Goal: Check status: Check status

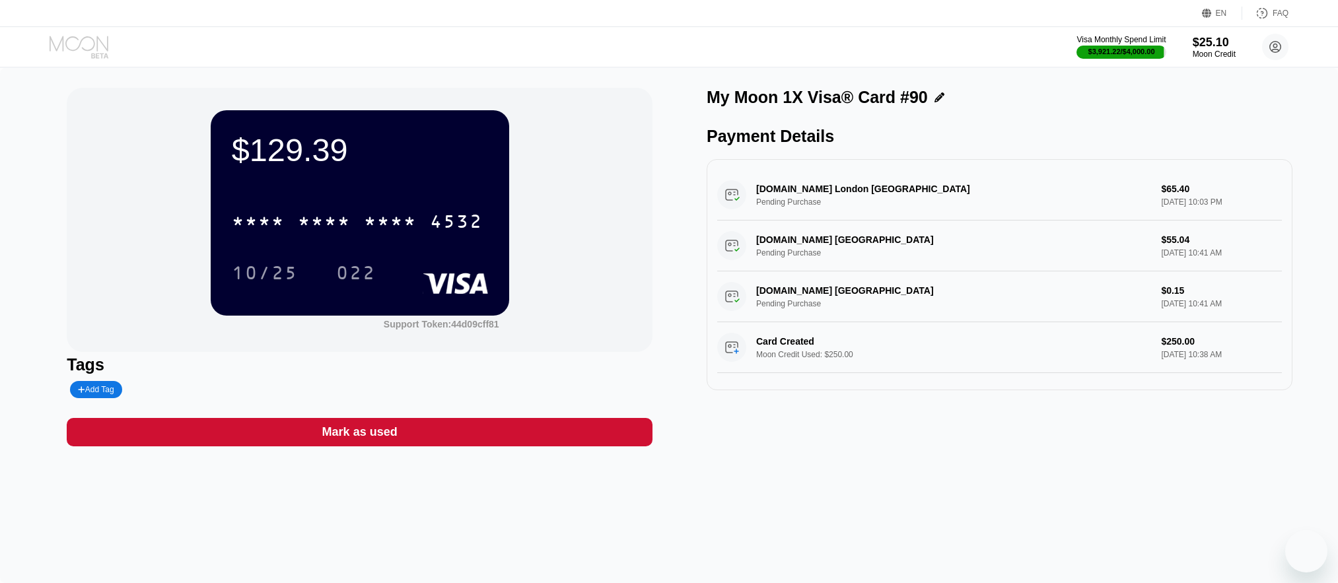
click at [86, 42] on icon at bounding box center [80, 47] width 61 height 23
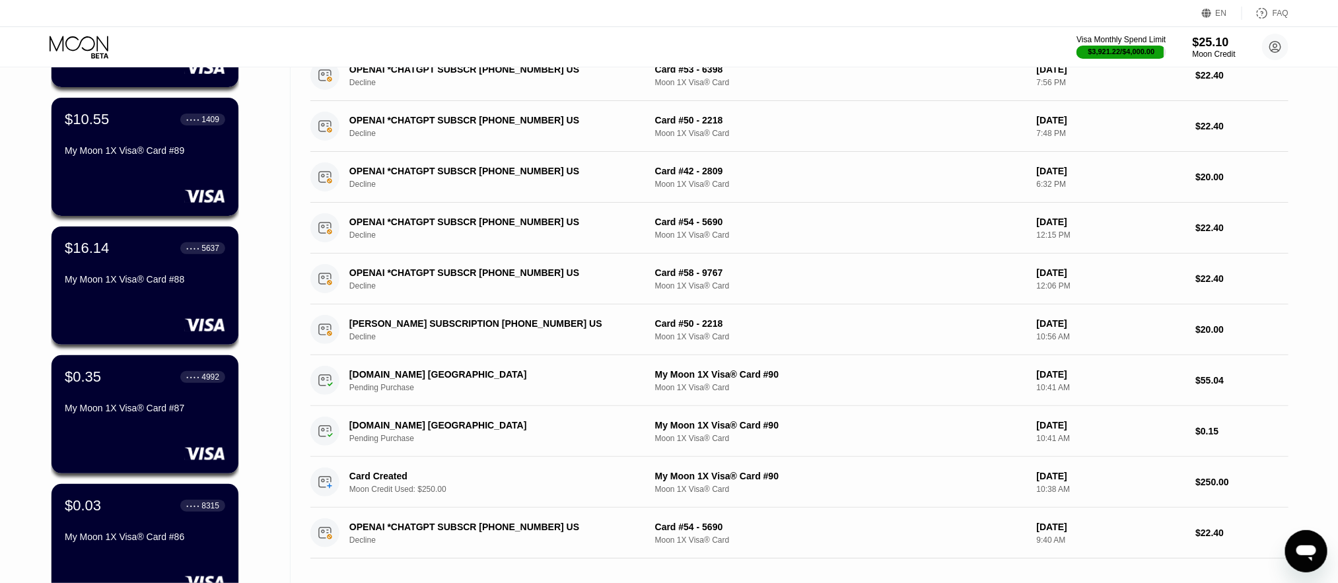
scroll to position [396, 0]
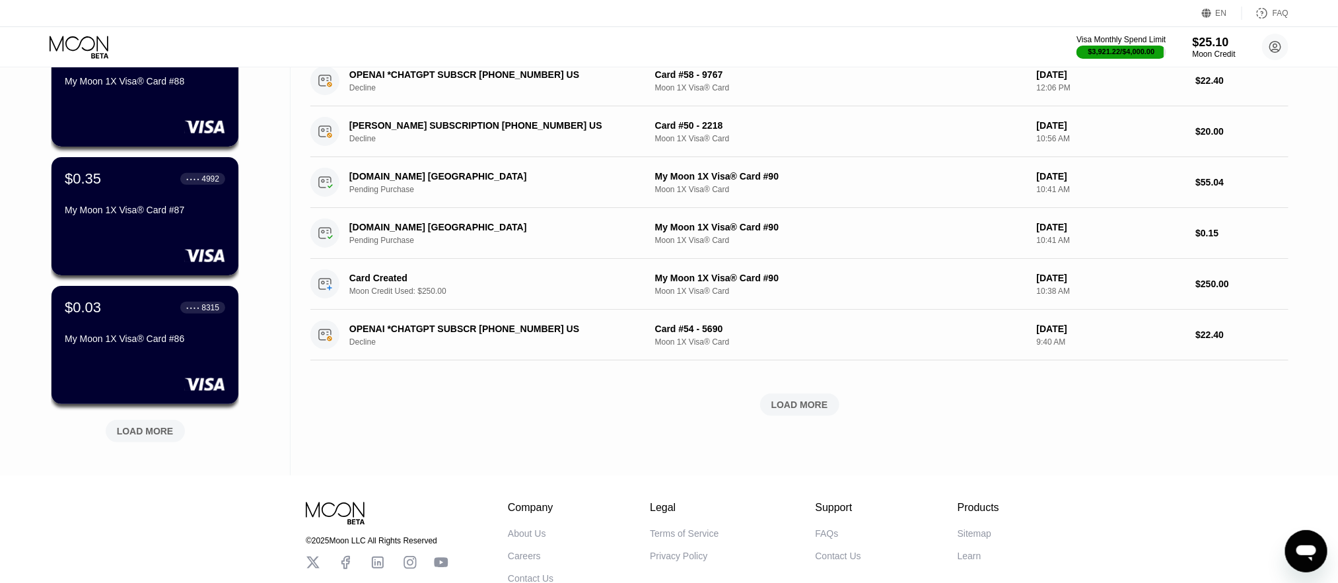
click at [155, 431] on div "LOAD MORE" at bounding box center [145, 431] width 57 height 12
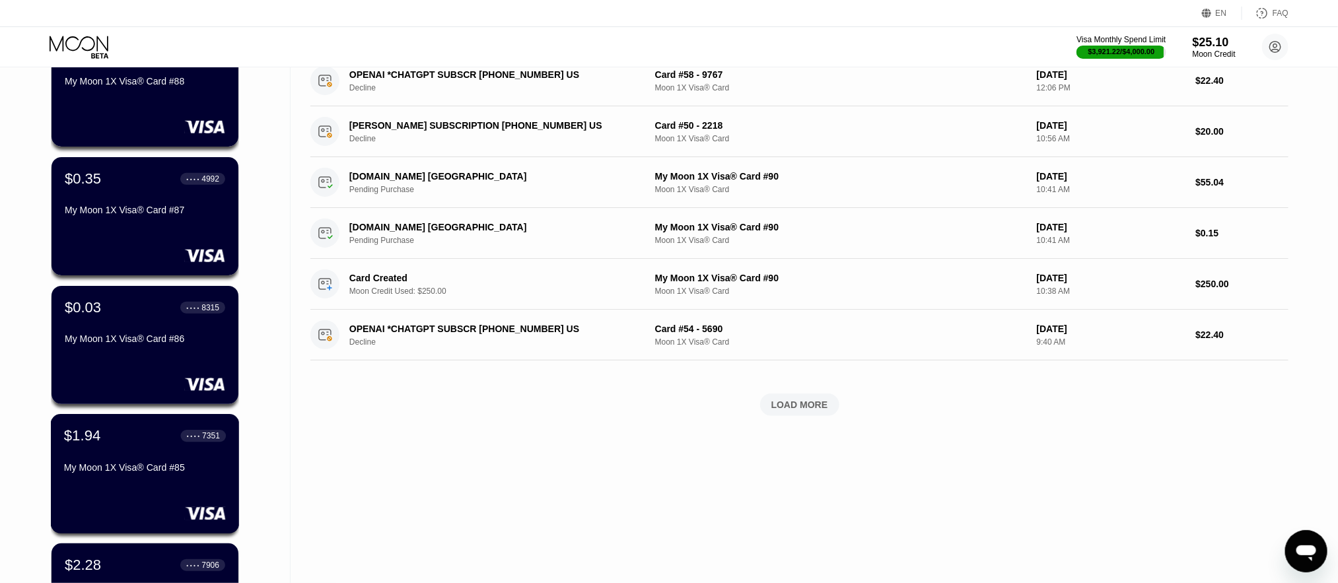
scroll to position [594, 0]
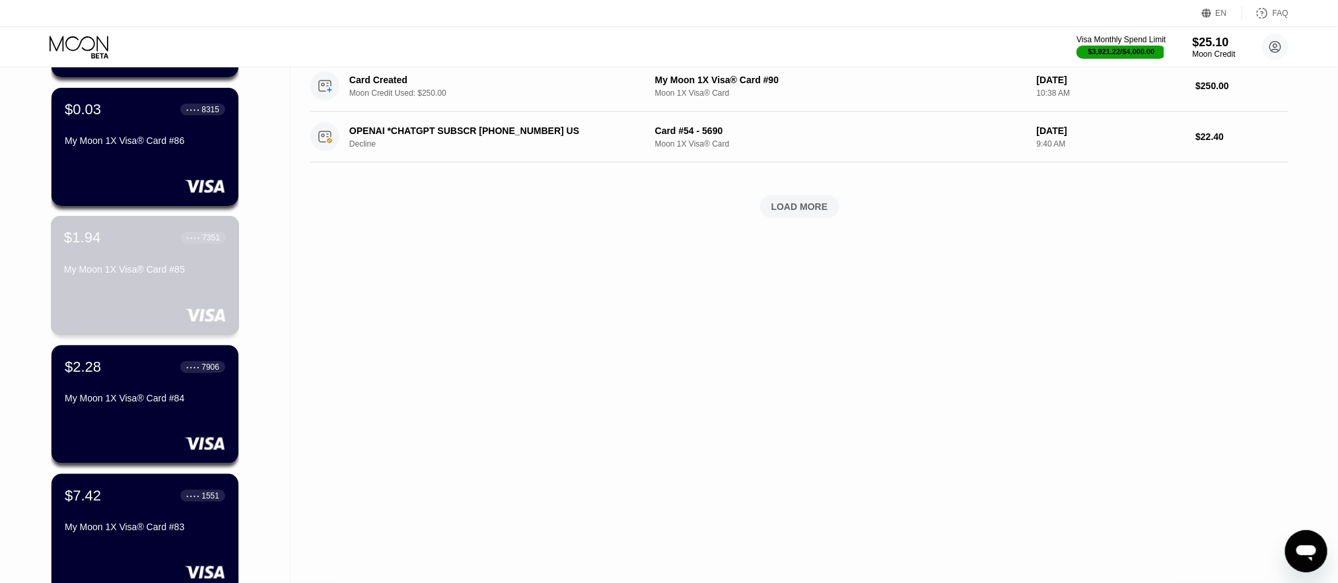
click at [141, 264] on div "$1.94 ● ● ● ● 7351 My Moon 1X Visa® Card #85" at bounding box center [145, 254] width 162 height 51
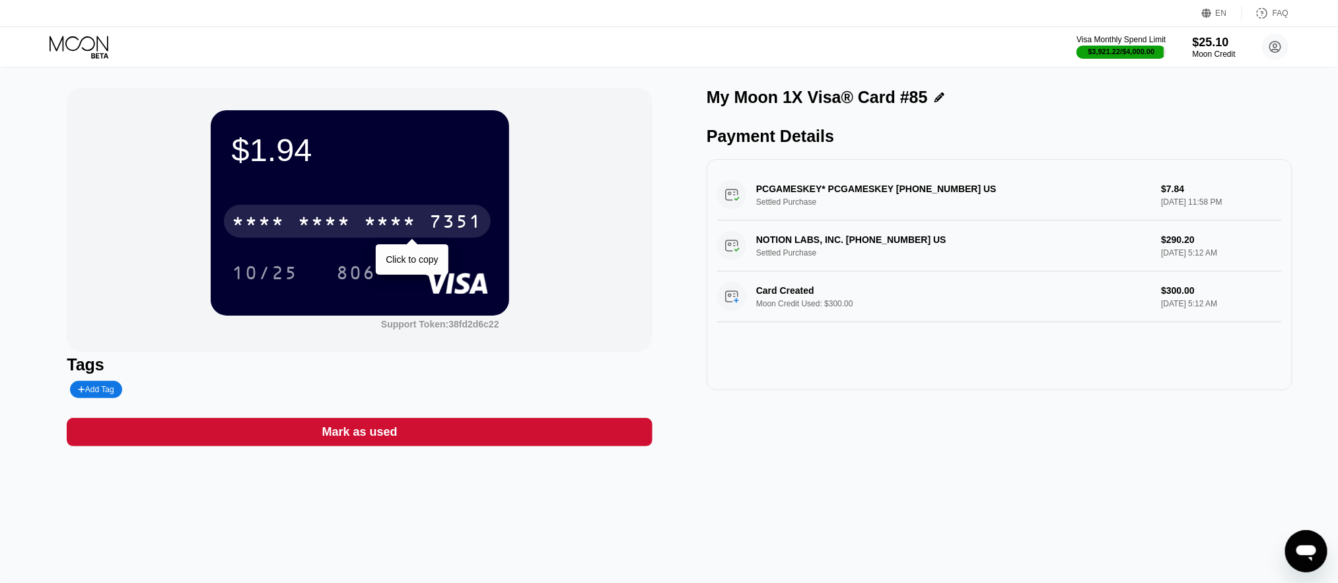
click at [435, 227] on div "7351" at bounding box center [456, 223] width 53 height 21
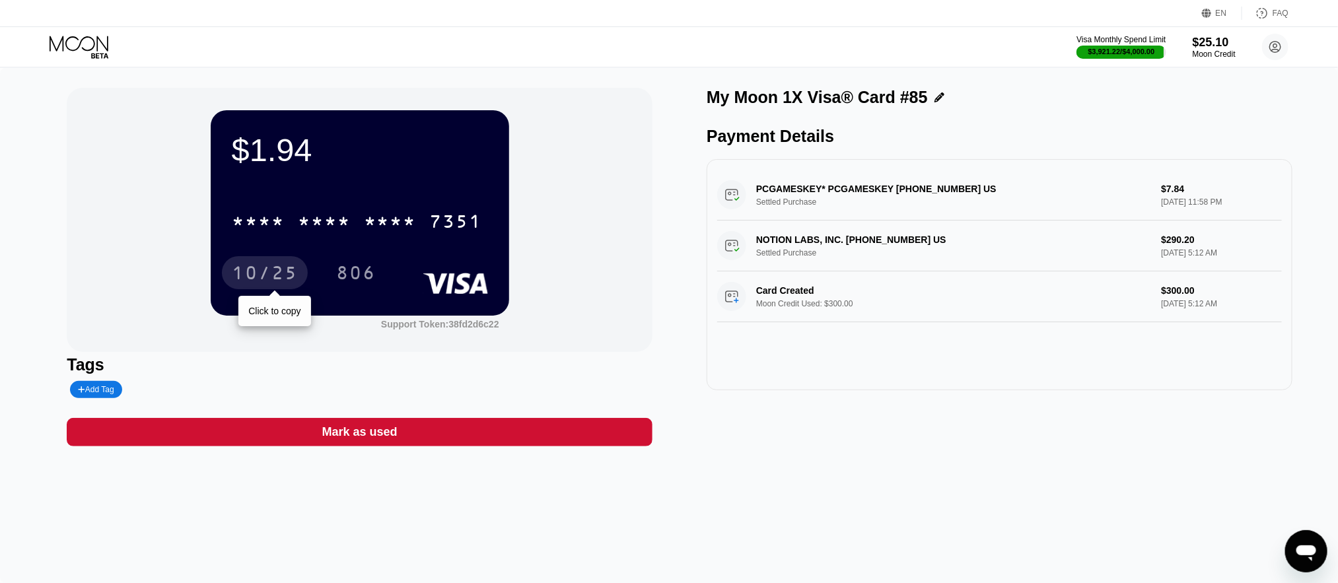
click at [258, 277] on div "10/25" at bounding box center [265, 274] width 66 height 21
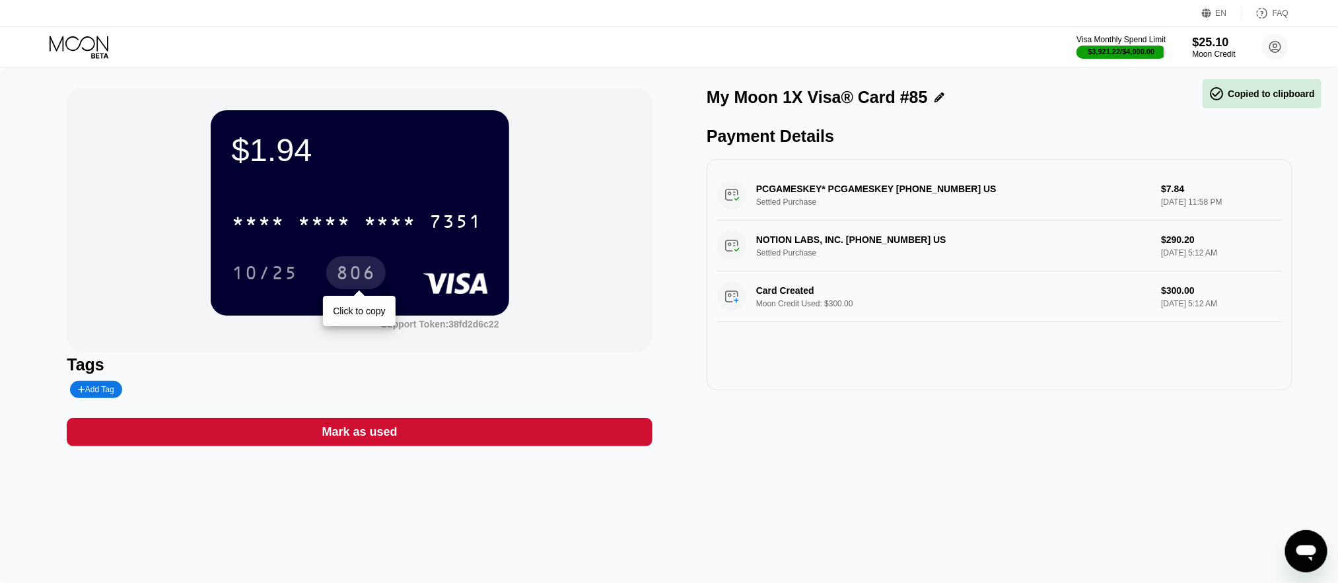
click at [353, 282] on div "806" at bounding box center [356, 274] width 40 height 21
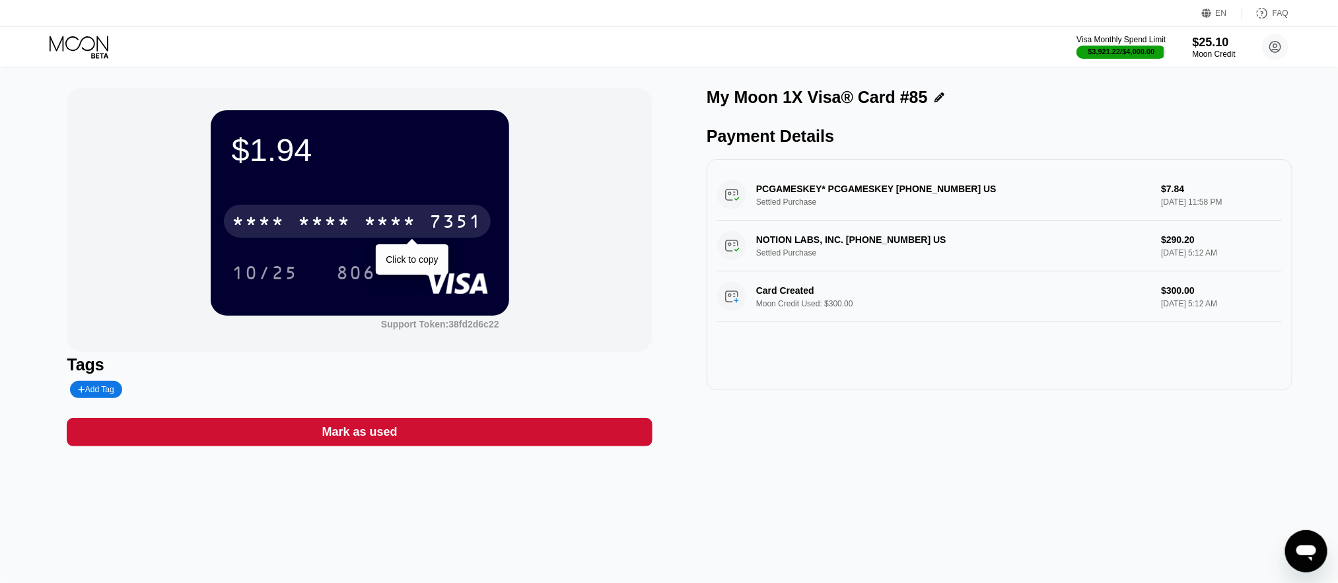
click at [406, 221] on div "* * * *" at bounding box center [390, 223] width 53 height 21
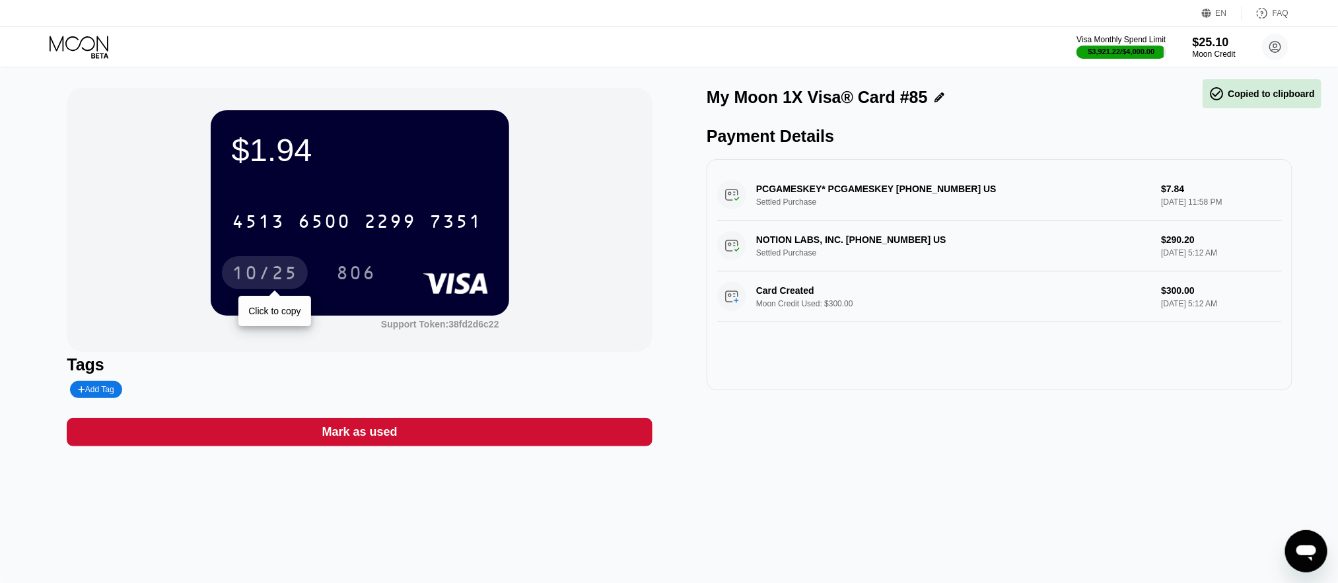
click at [240, 279] on div "10/25" at bounding box center [265, 274] width 66 height 21
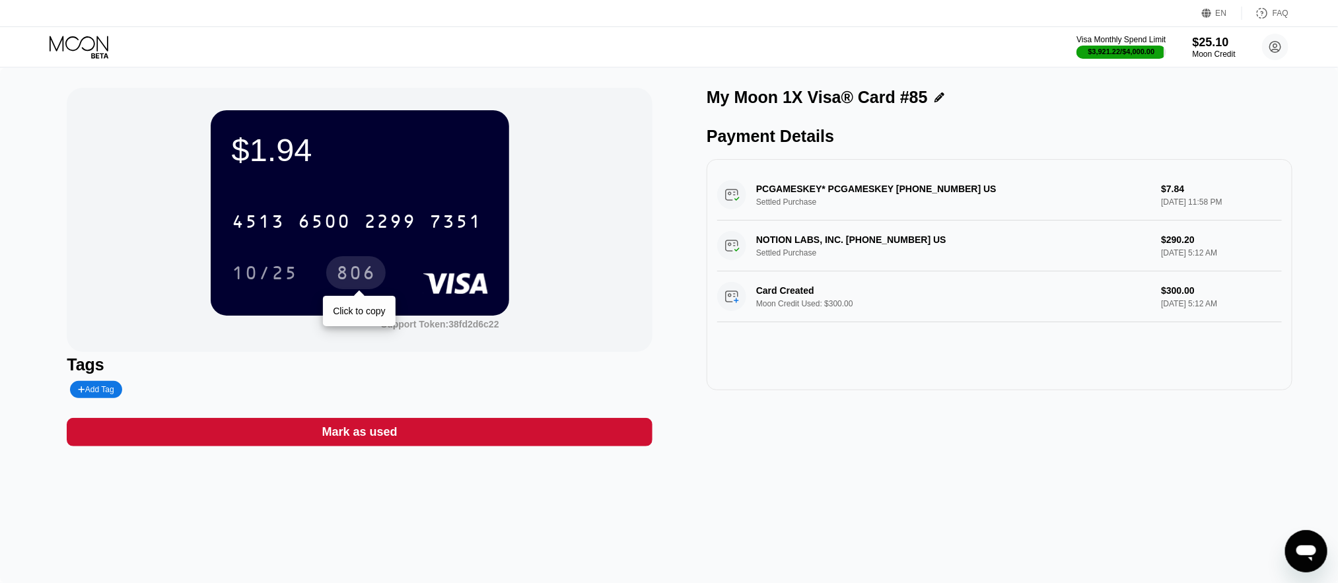
click at [357, 274] on div "806" at bounding box center [356, 274] width 40 height 21
